Goal: Task Accomplishment & Management: Manage account settings

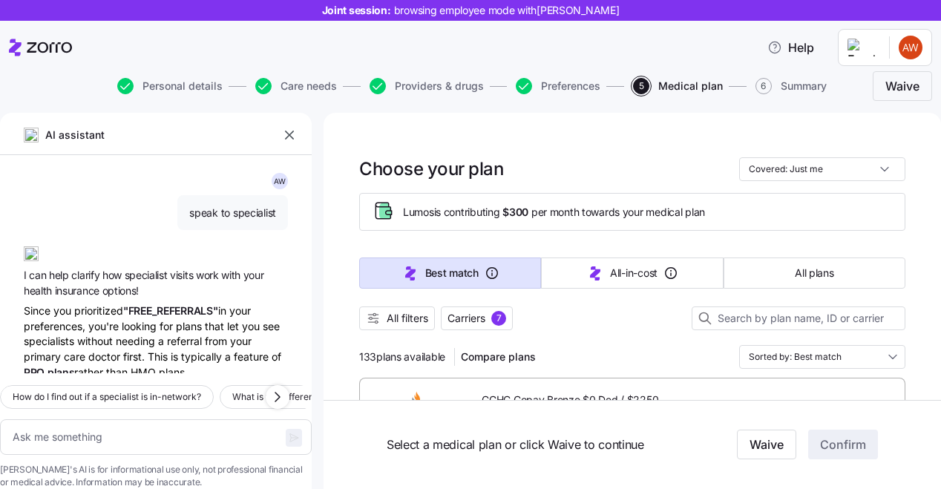
scroll to position [527, 0]
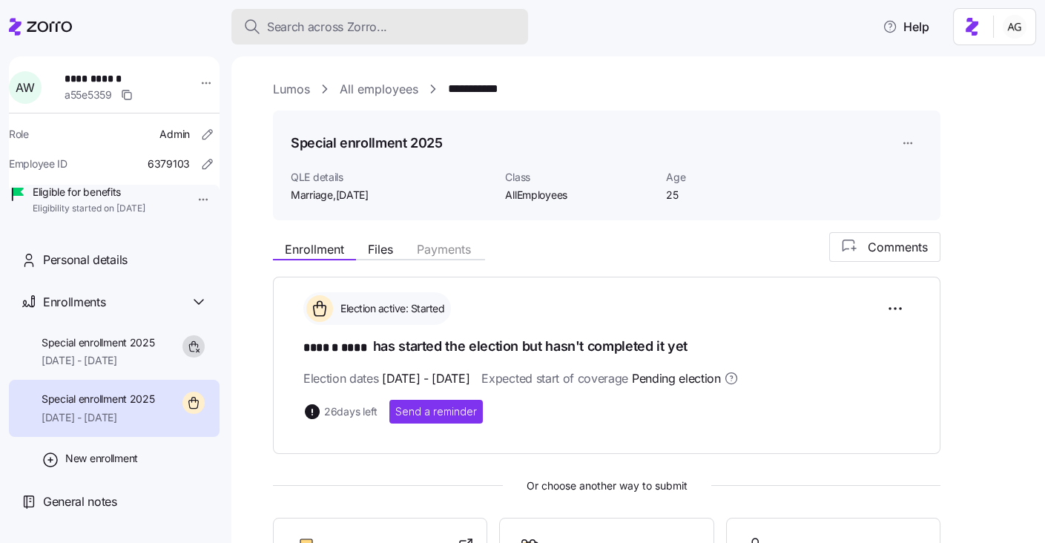
scroll to position [173, 0]
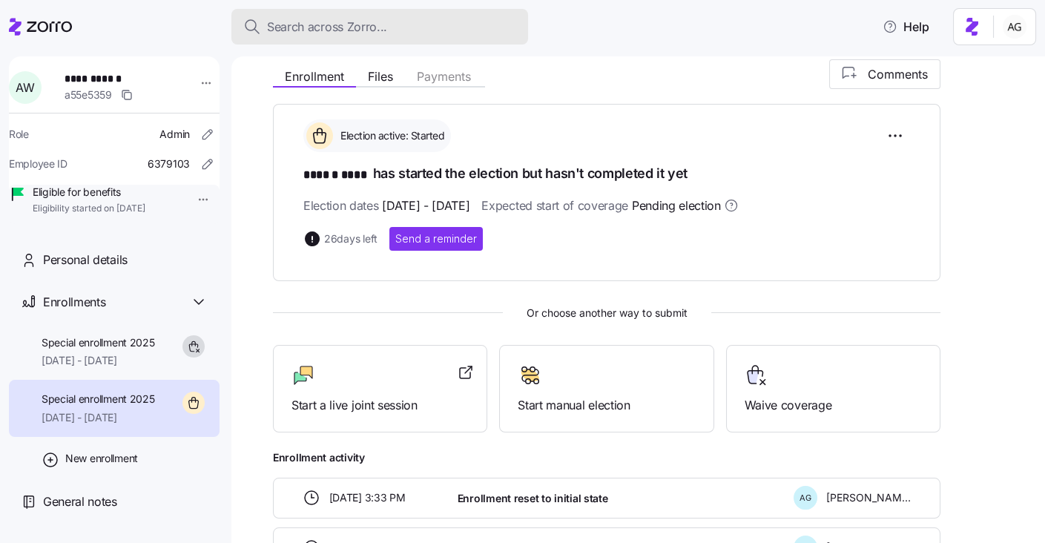
click at [389, 24] on div "Search across Zorro..." at bounding box center [379, 27] width 273 height 19
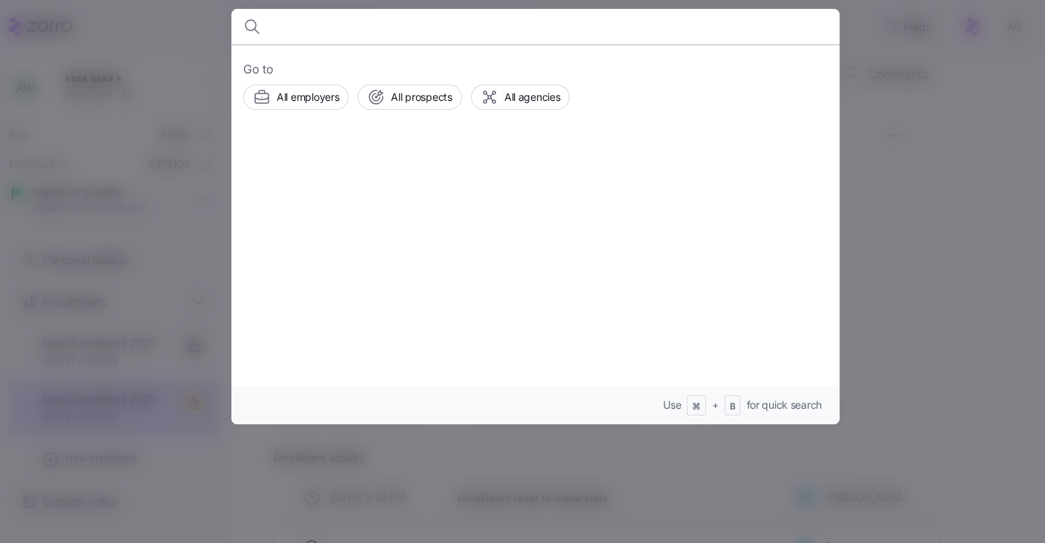
click at [170, 82] on div at bounding box center [522, 271] width 1045 height 543
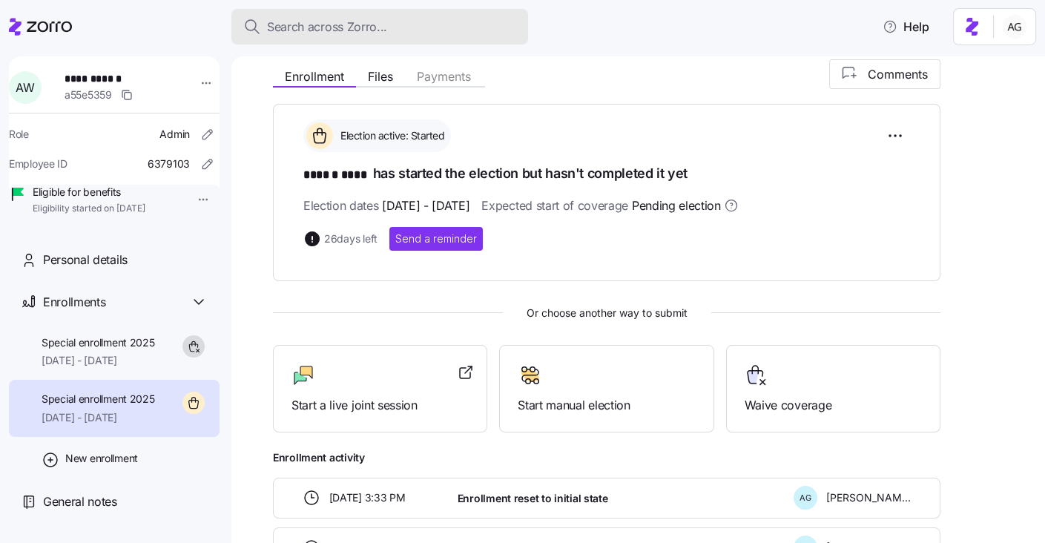
click at [299, 19] on span "Search across Zorro..." at bounding box center [327, 27] width 120 height 19
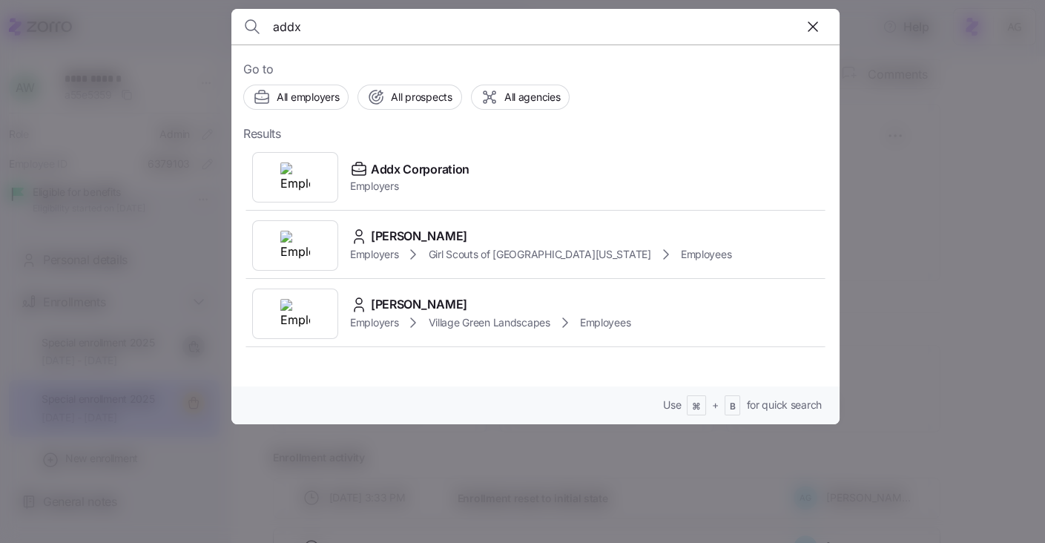
type input "addx"
click at [424, 183] on span "Employers" at bounding box center [409, 186] width 119 height 15
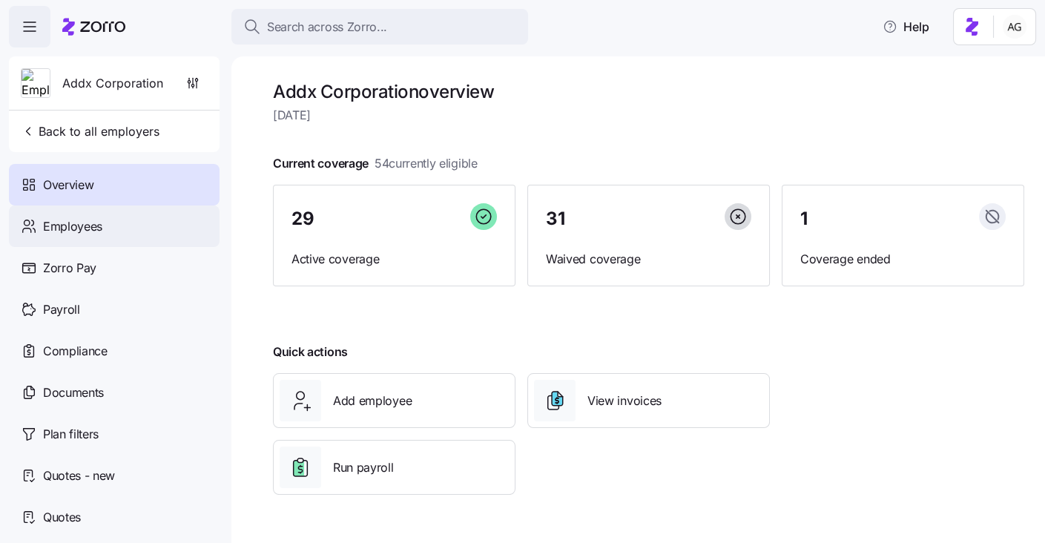
click at [108, 226] on div "Employees" at bounding box center [114, 226] width 211 height 42
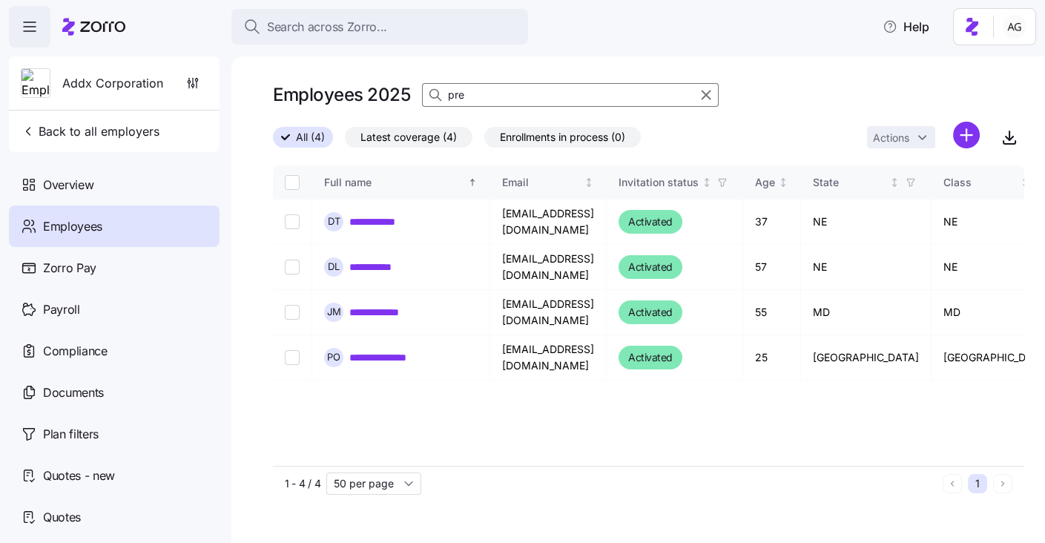
click at [120, 85] on span "Addx Corporation" at bounding box center [112, 83] width 101 height 19
click at [218, 96] on div "Addx Corporation Back to all employers" at bounding box center [114, 104] width 211 height 96
click at [195, 85] on icon "button" at bounding box center [192, 83] width 15 height 15
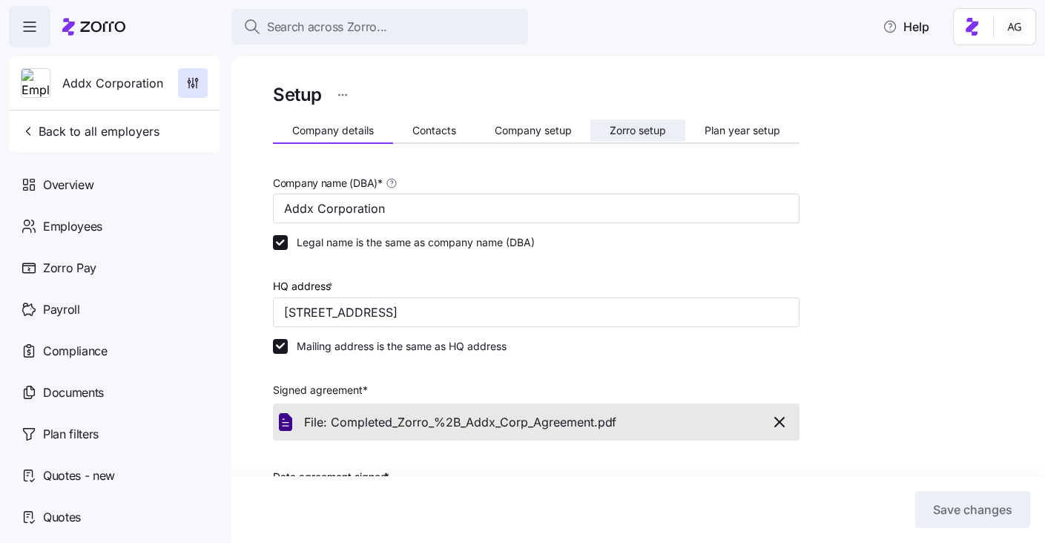
click at [616, 125] on span "Zorro setup" at bounding box center [638, 130] width 56 height 10
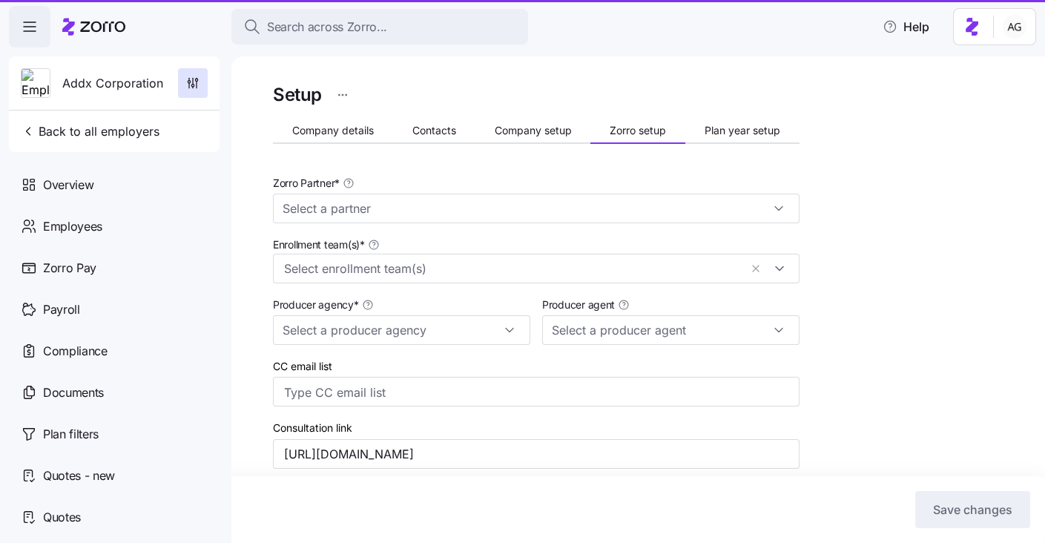
type input "Zorro"
type input "Connor, Strong & Buckelew"
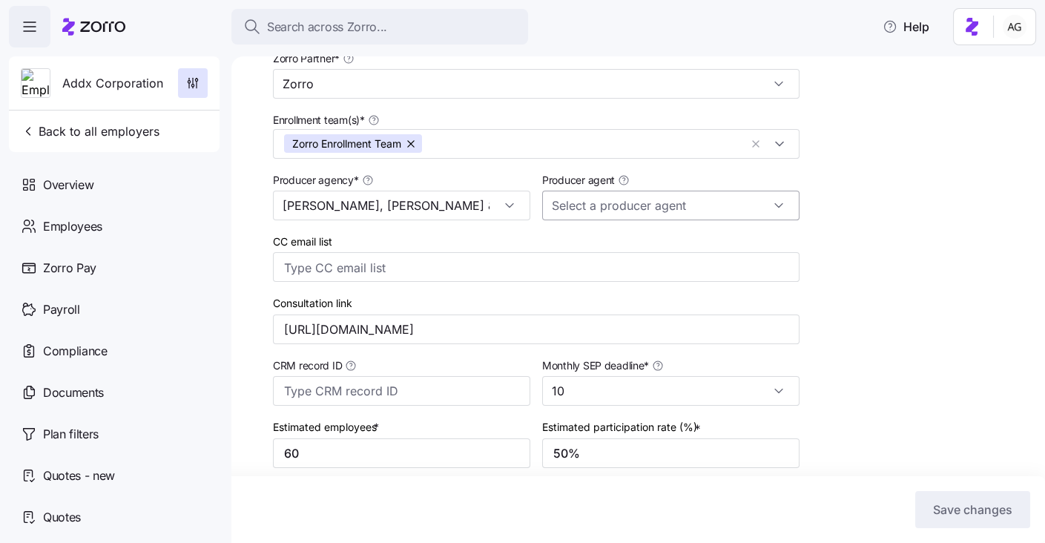
scroll to position [168, 0]
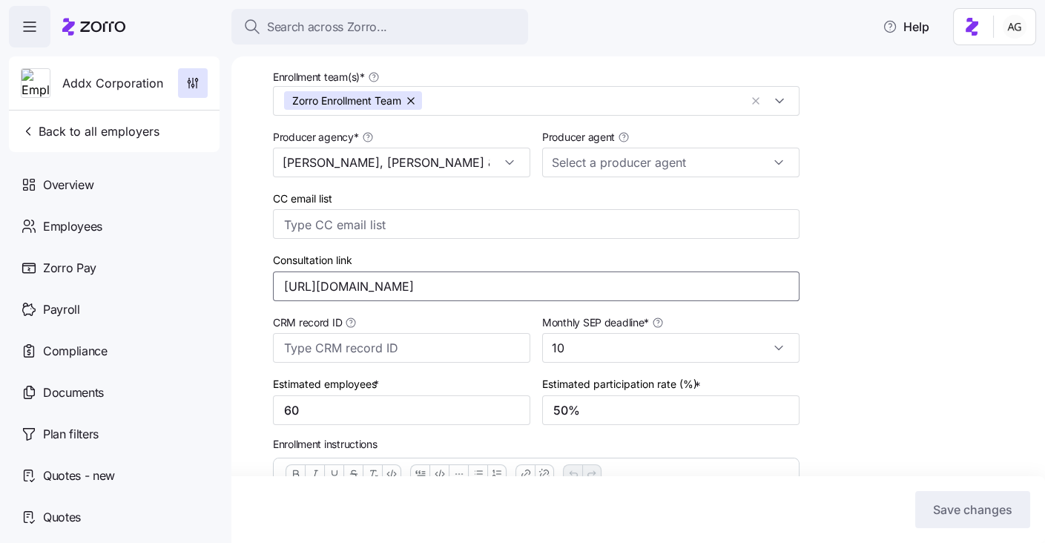
click at [497, 292] on input "https://calendly.com/d/cmq9-rhy-t3m" at bounding box center [536, 287] width 527 height 30
click at [485, 286] on input "https://calendly.com/d/cmq9-rhy-t3m" at bounding box center [536, 287] width 527 height 30
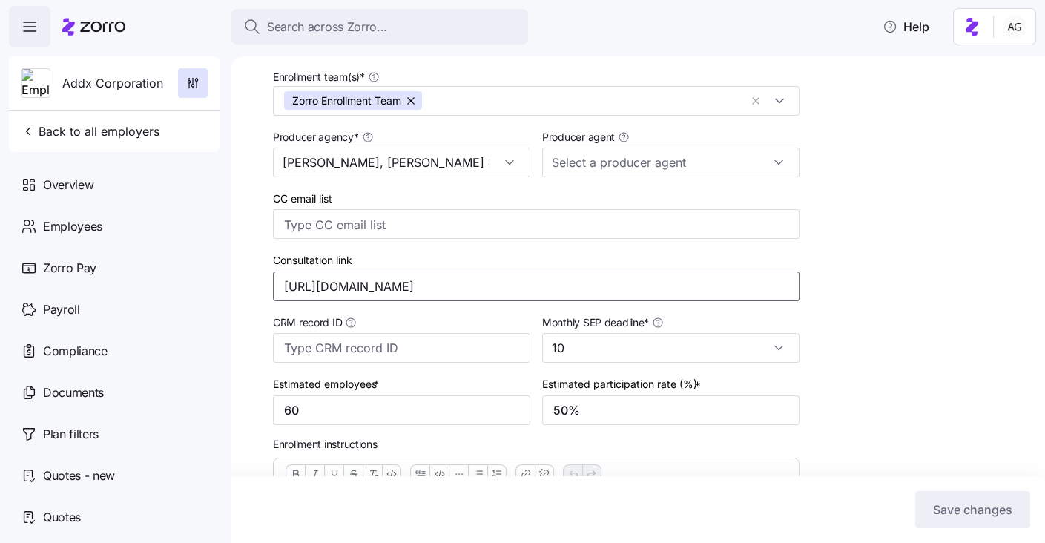
click at [485, 286] on input "https://calendly.com/d/cmq9-rhy-t3m" at bounding box center [536, 287] width 527 height 30
